Goal: Information Seeking & Learning: Learn about a topic

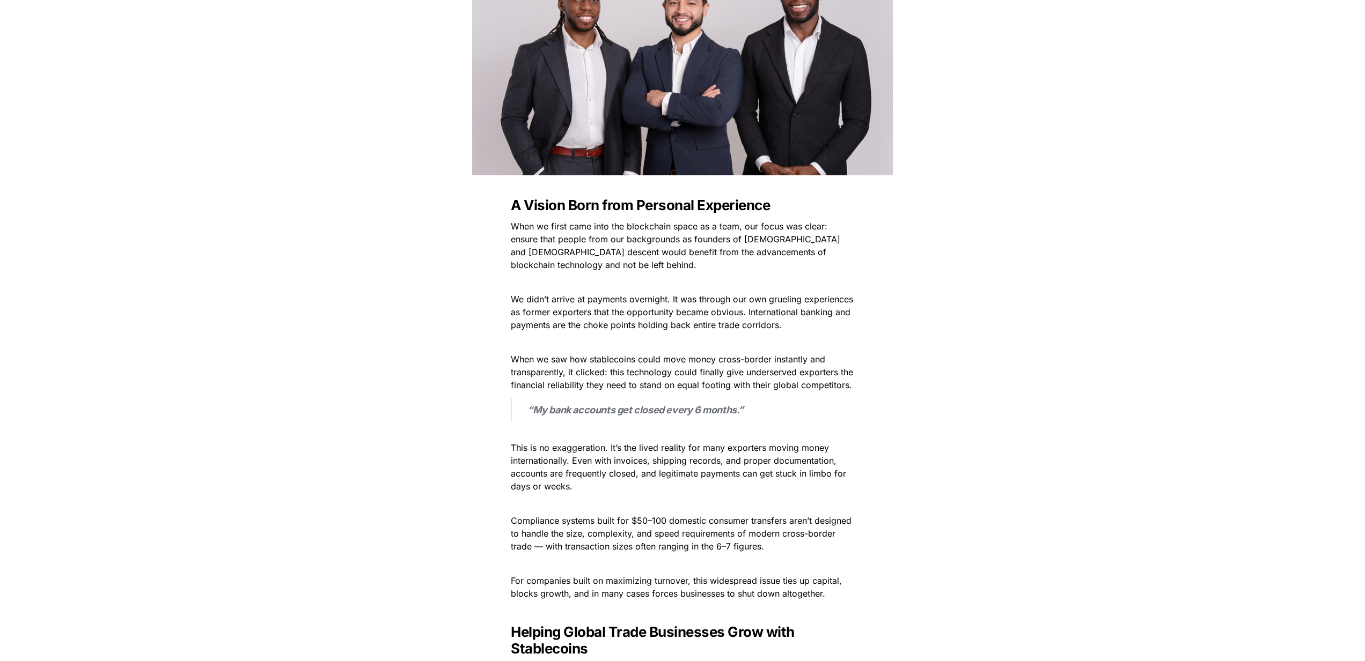
scroll to position [288, 0]
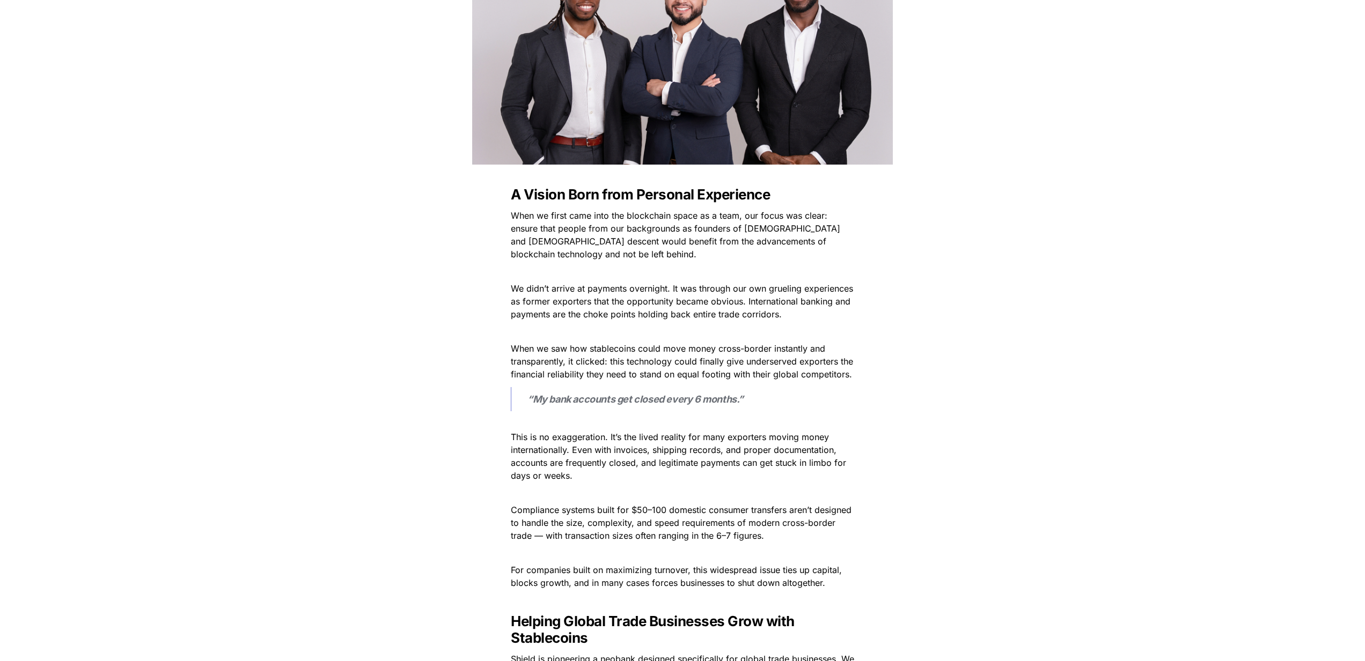
click at [645, 453] on span "This is no exaggeration. It’s the lived reality for many exporters moving money…" at bounding box center [680, 456] width 338 height 49
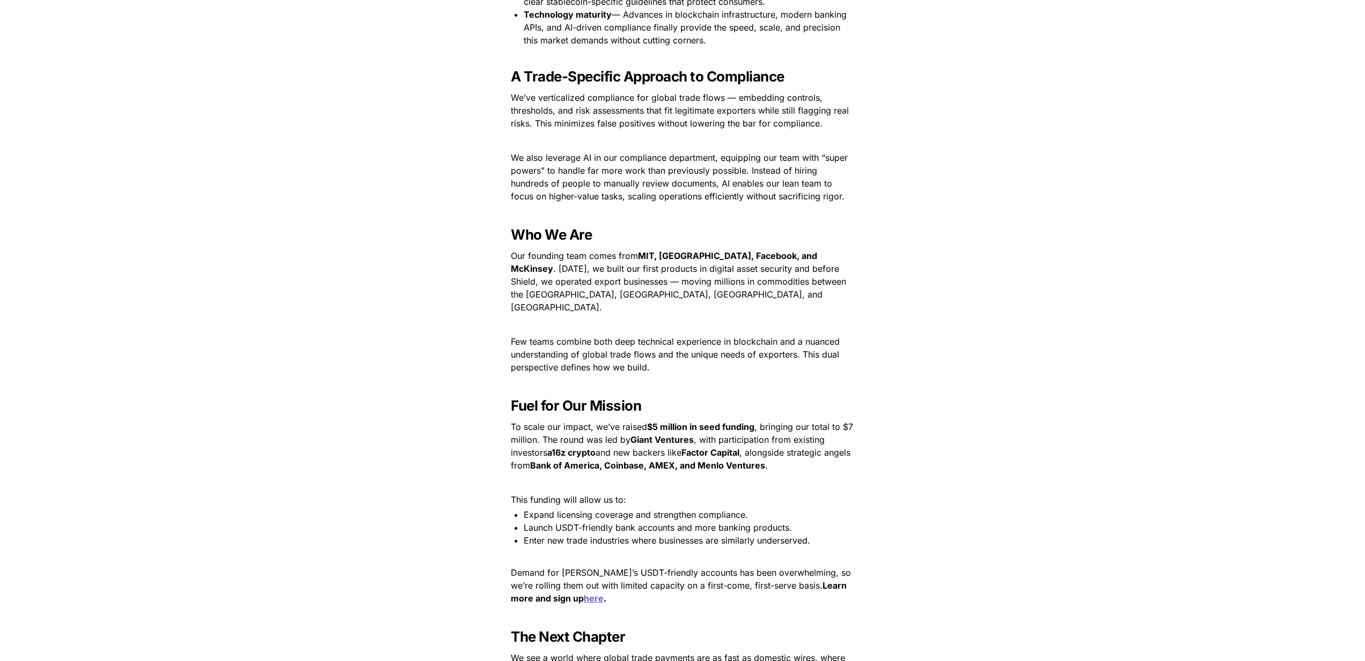
scroll to position [1287, 0]
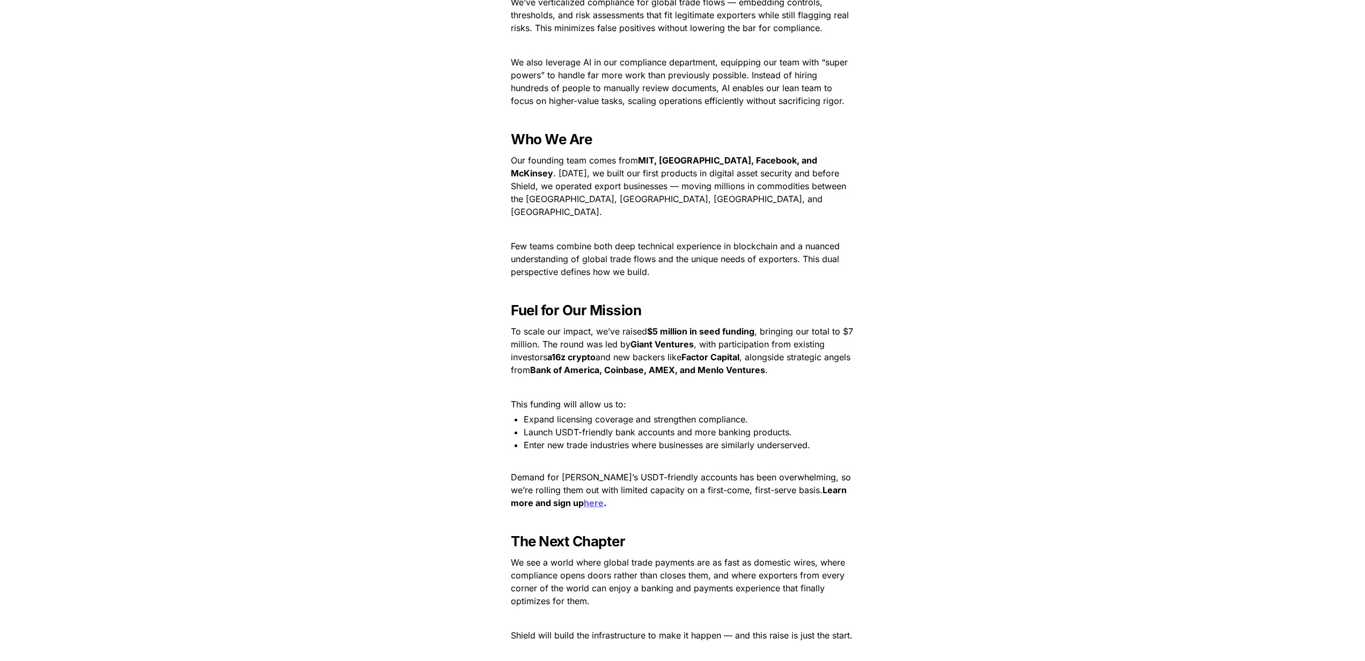
click at [667, 452] on p at bounding box center [683, 460] width 376 height 17
click at [654, 440] on span "Enter new trade industries where businesses are similarly underserved." at bounding box center [667, 445] width 286 height 11
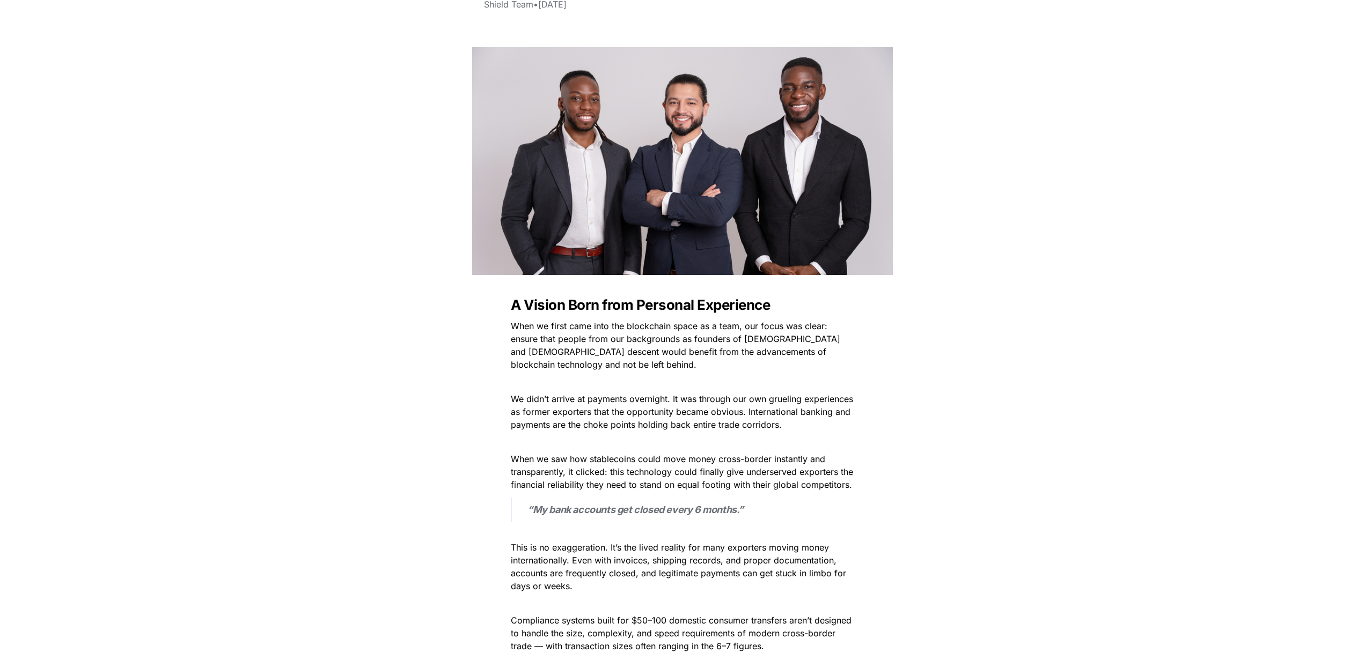
scroll to position [187, 0]
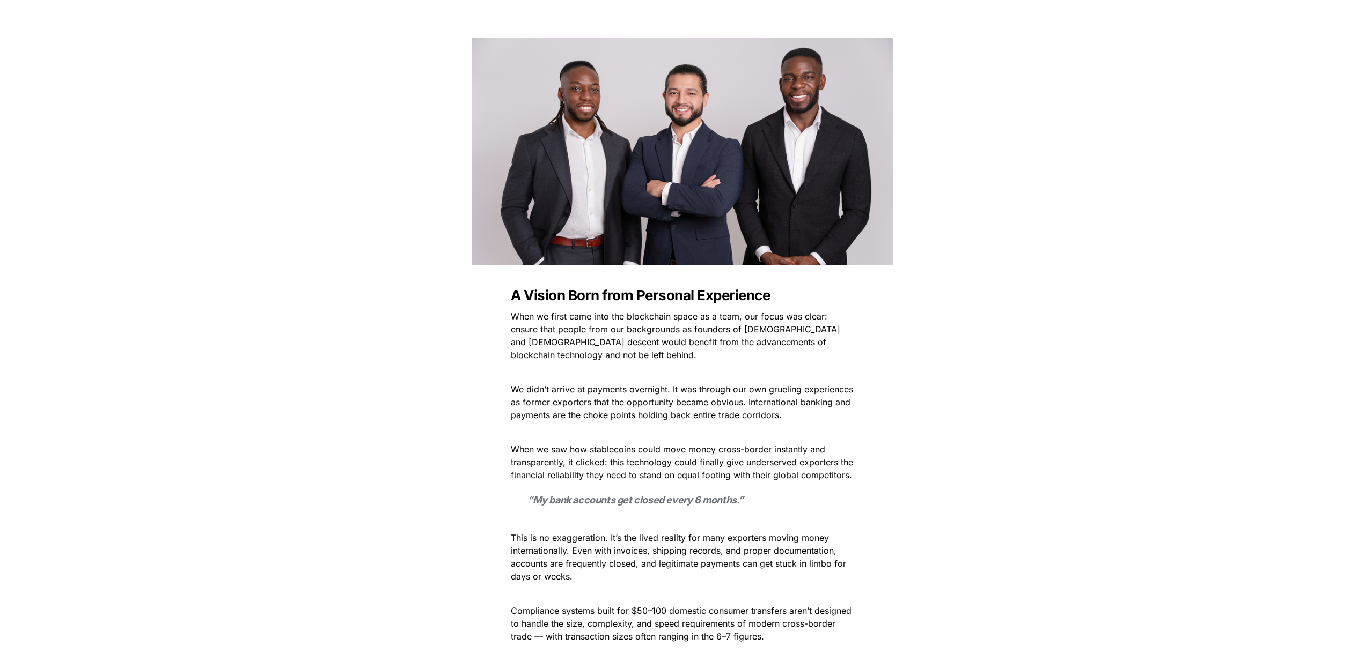
click at [688, 351] on p "When we first came into the blockchain space as a team, our focus was clear: en…" at bounding box center [683, 336] width 376 height 56
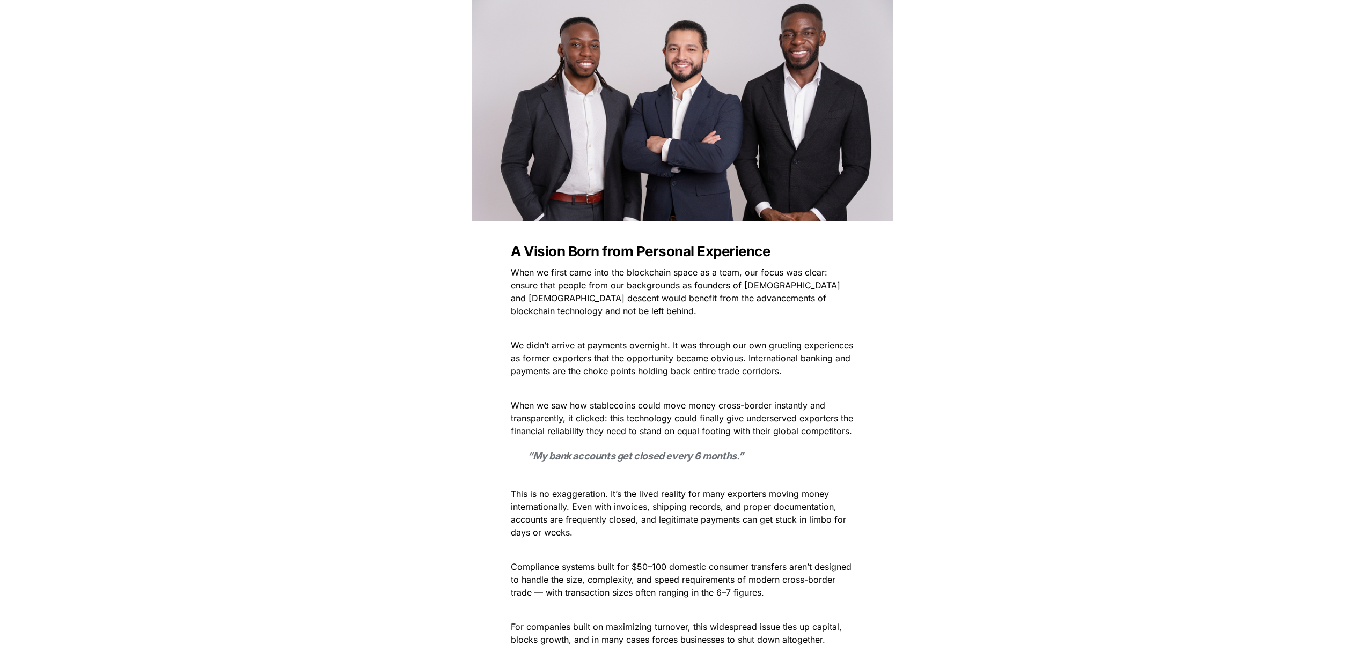
scroll to position [235, 0]
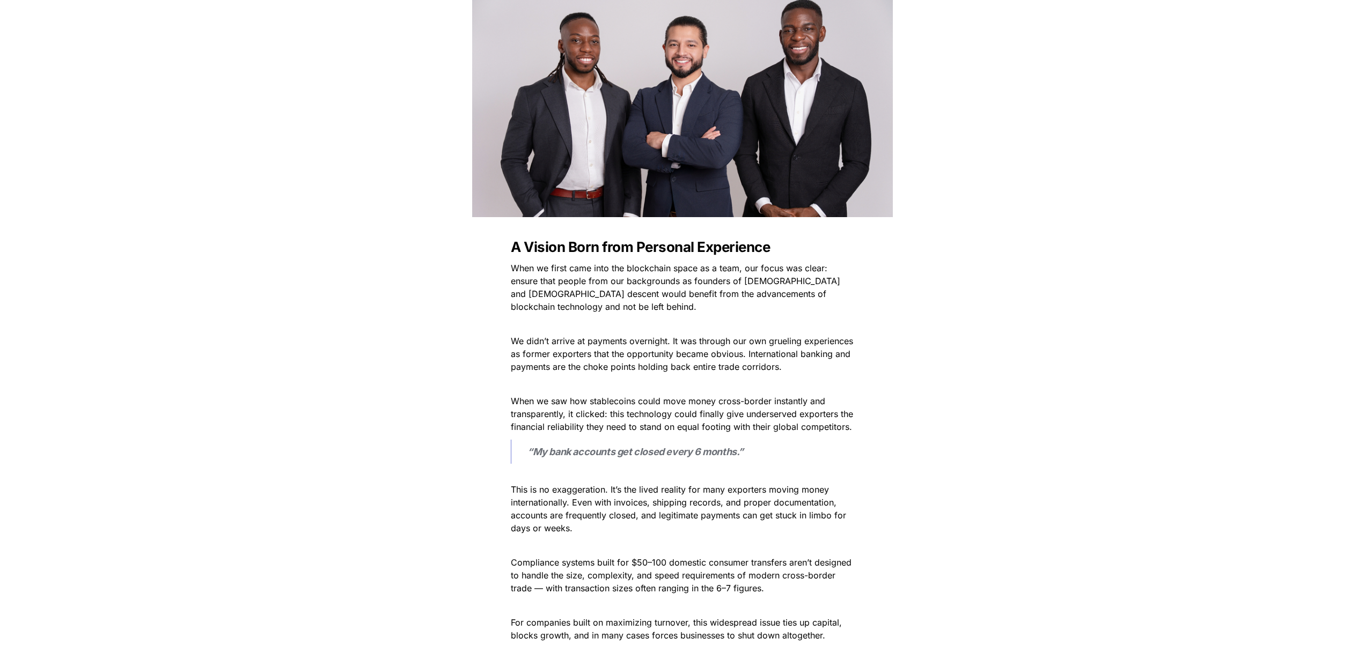
click at [645, 369] on span "We didn’t arrive at payments overnight. It was through our own grueling experie…" at bounding box center [683, 354] width 345 height 36
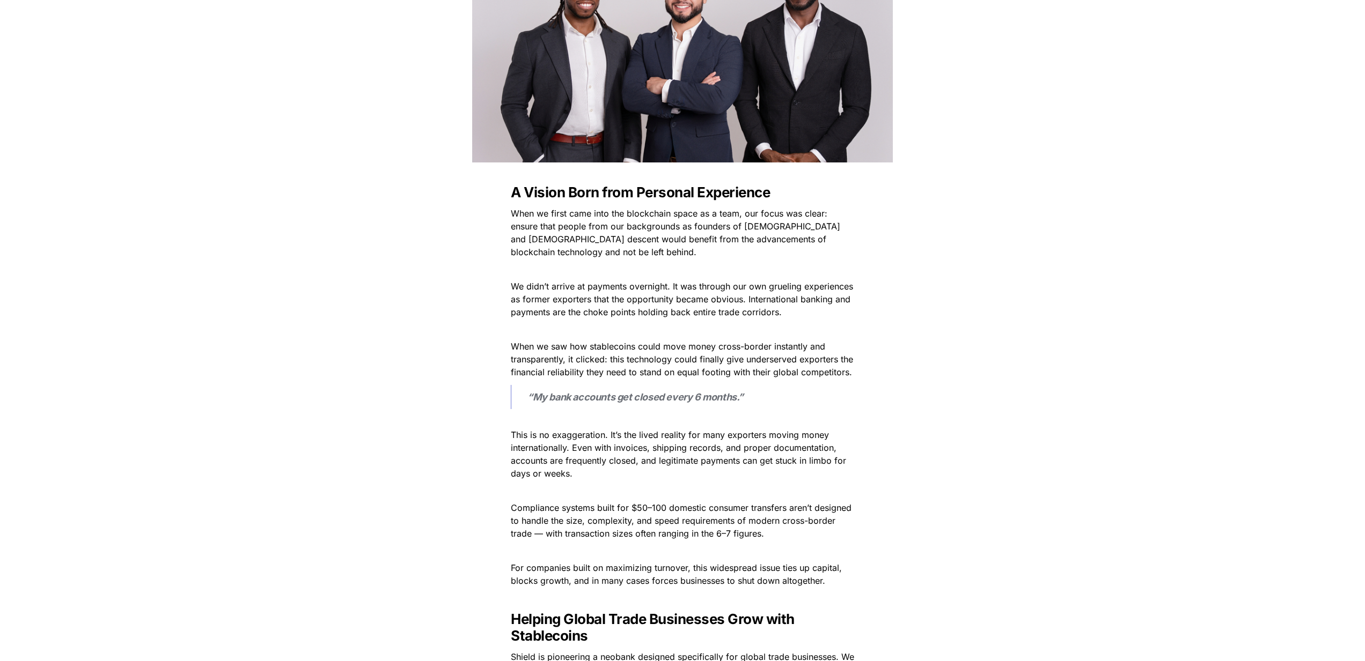
scroll to position [296, 0]
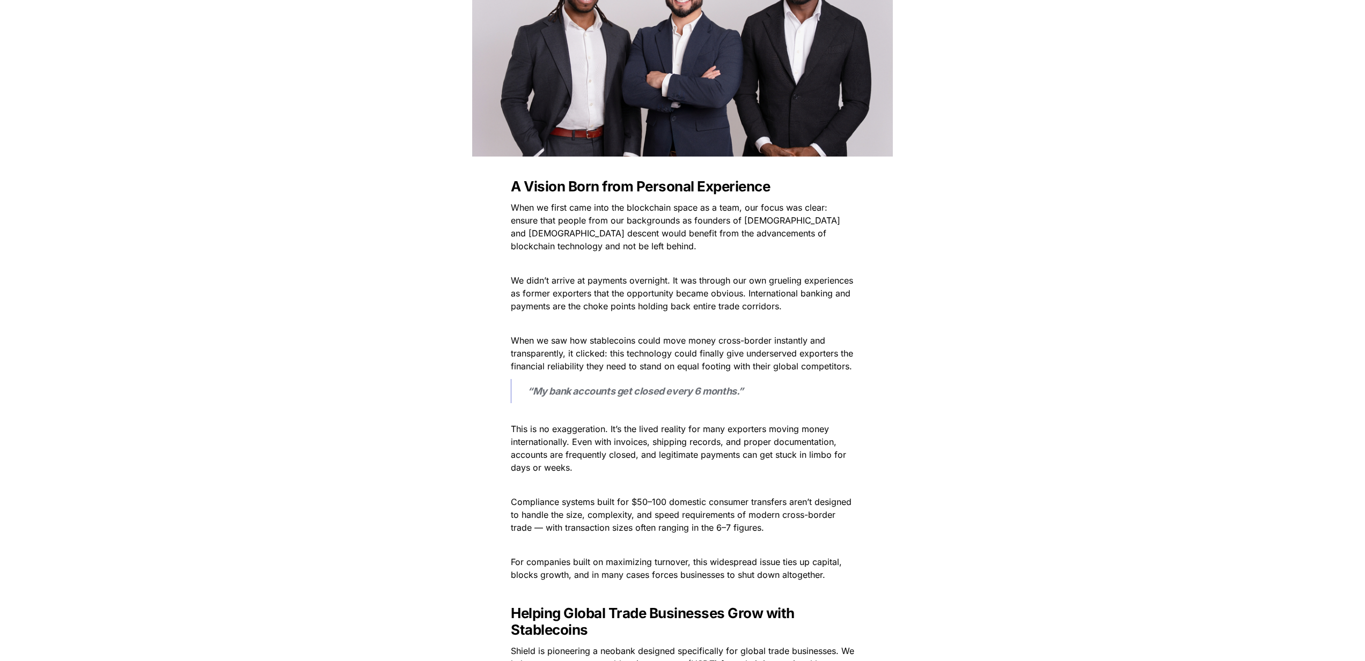
click at [653, 367] on span "When we saw how stablecoins could move money cross-border instantly and transpa…" at bounding box center [683, 353] width 345 height 36
click at [848, 368] on span "When we saw how stablecoins could move money cross-border instantly and transpa…" at bounding box center [683, 353] width 345 height 36
click at [648, 372] on p "When we saw how stablecoins could move money cross-border instantly and transpa…" at bounding box center [683, 353] width 376 height 43
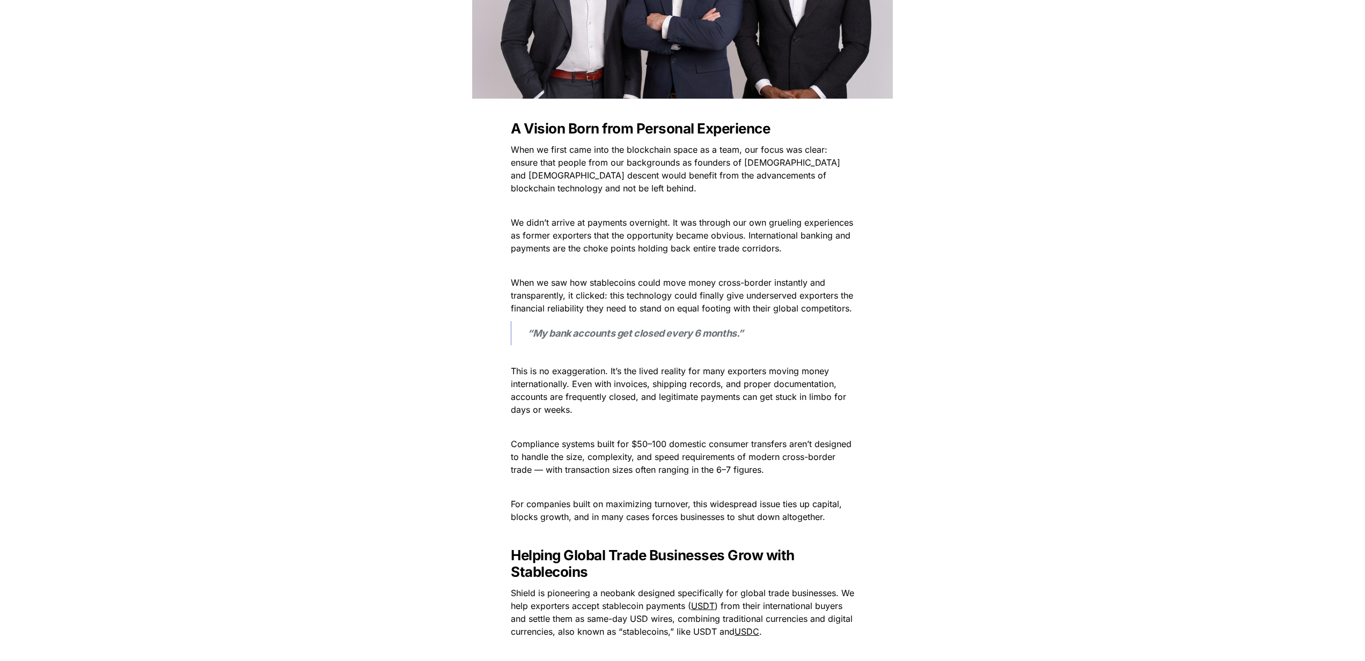
scroll to position [357, 0]
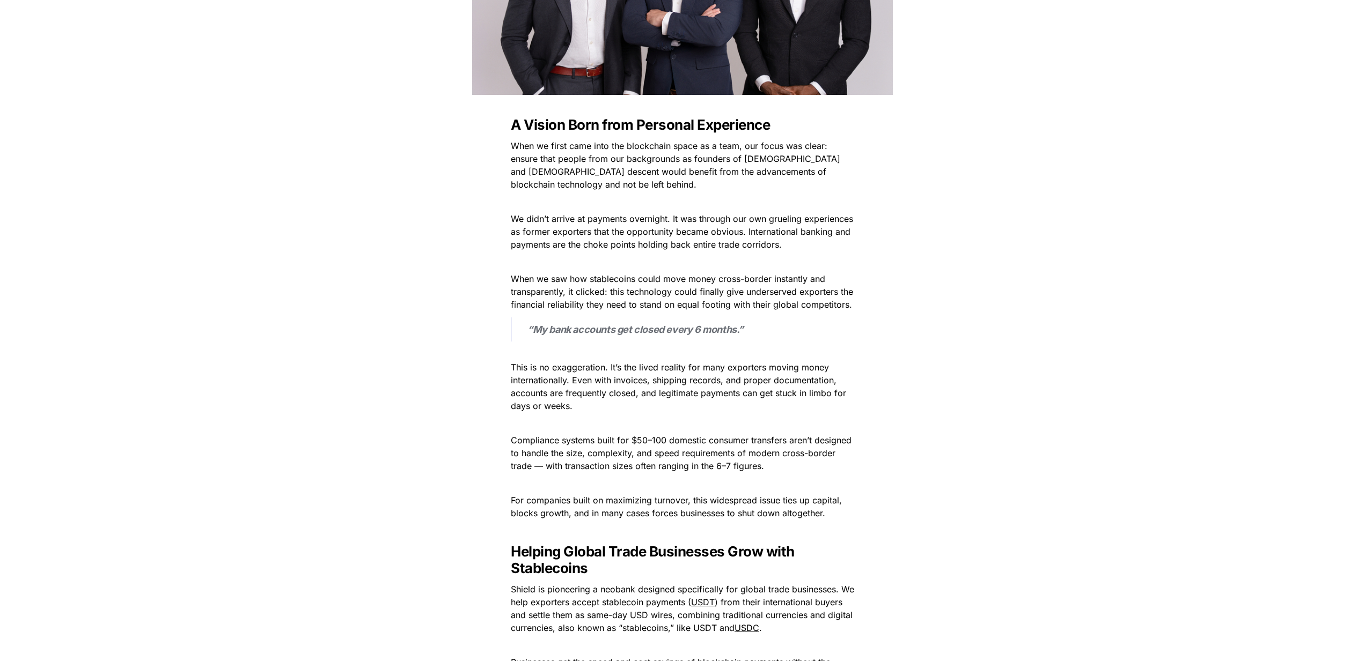
click at [650, 392] on span "This is no exaggeration. It’s the lived reality for many exporters moving money…" at bounding box center [680, 386] width 338 height 49
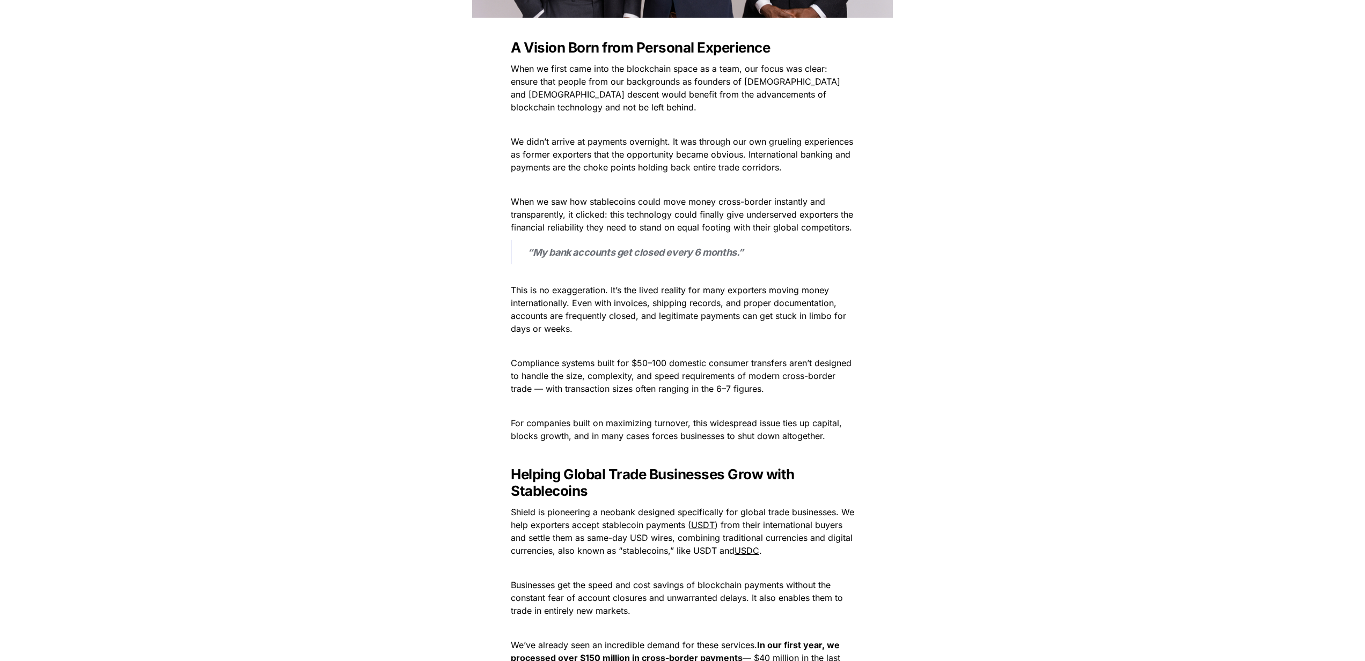
scroll to position [437, 0]
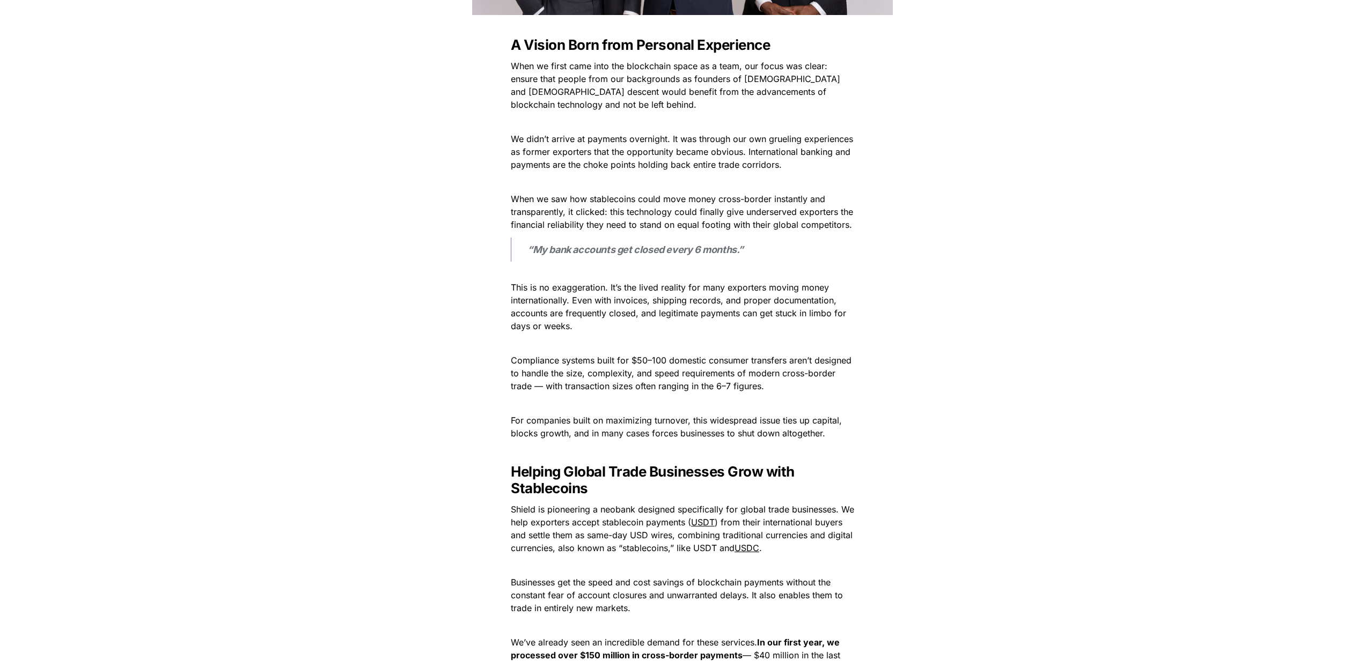
click at [794, 298] on span "This is no exaggeration. It’s the lived reality for many exporters moving money…" at bounding box center [680, 306] width 338 height 49
click at [816, 303] on span "This is no exaggeration. It’s the lived reality for many exporters moving money…" at bounding box center [680, 306] width 338 height 49
click at [637, 314] on span "This is no exaggeration. It’s the lived reality for many exporters moving money…" at bounding box center [680, 306] width 338 height 49
click at [660, 317] on span "This is no exaggeration. It’s the lived reality for many exporters moving money…" at bounding box center [680, 306] width 338 height 49
click at [682, 322] on p "This is no exaggeration. It’s the lived reality for many exporters moving money…" at bounding box center [683, 300] width 376 height 69
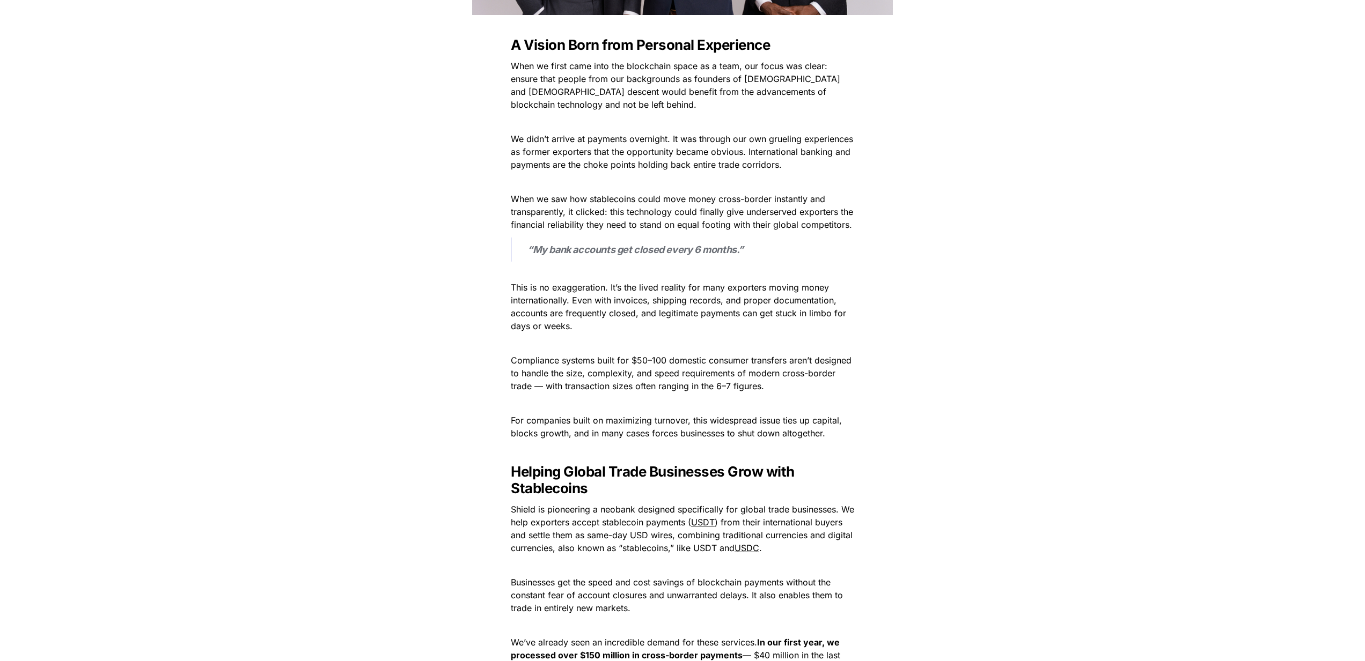
click at [698, 323] on p "This is no exaggeration. It’s the lived reality for many exporters moving money…" at bounding box center [683, 300] width 376 height 69
click at [708, 327] on p "This is no exaggeration. It’s the lived reality for many exporters moving money…" at bounding box center [683, 300] width 376 height 69
click at [702, 320] on p "This is no exaggeration. It’s the lived reality for many exporters moving money…" at bounding box center [683, 300] width 376 height 69
